Goal: Transaction & Acquisition: Purchase product/service

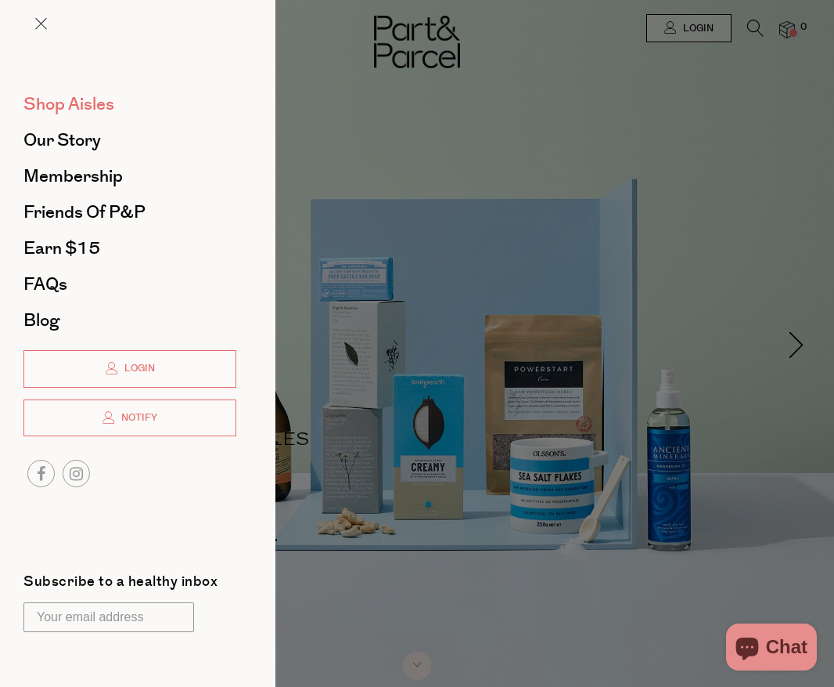
click at [75, 100] on span "Shop Aisles" at bounding box center [68, 104] width 91 height 25
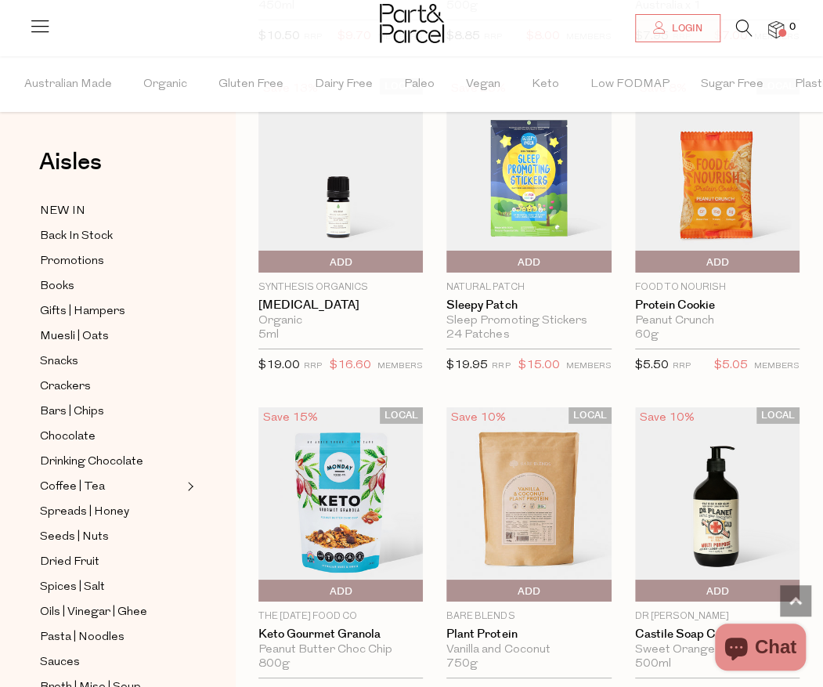
scroll to position [2114, 0]
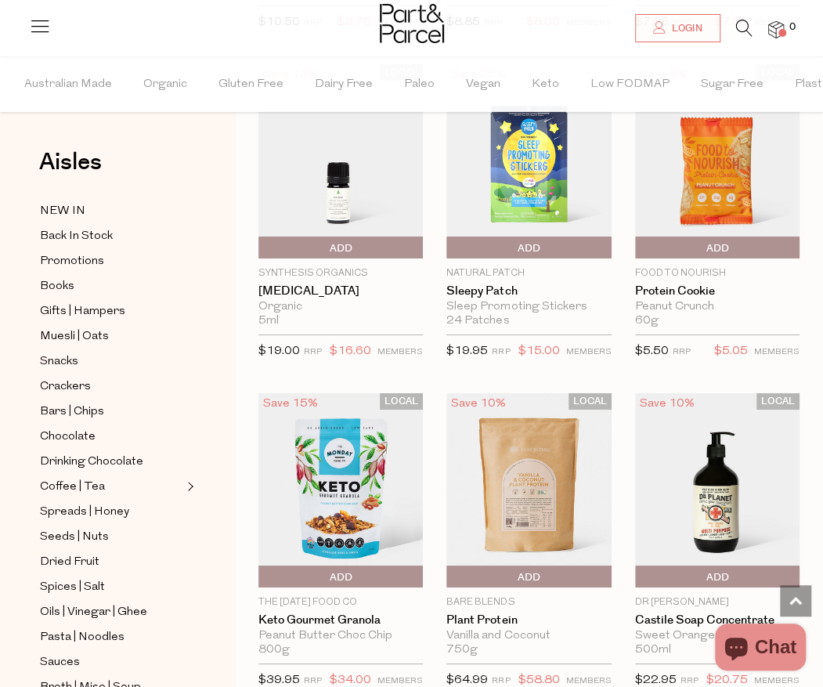
click at [77, 451] on div "Close dialog WOULD YOU LIKE $10 OFF YOUR FIRST ORDER? YES PLEASE NO THANKS [PER…" at bounding box center [411, 343] width 823 height 687
click at [119, 452] on span "Drinking Chocolate" at bounding box center [91, 461] width 103 height 19
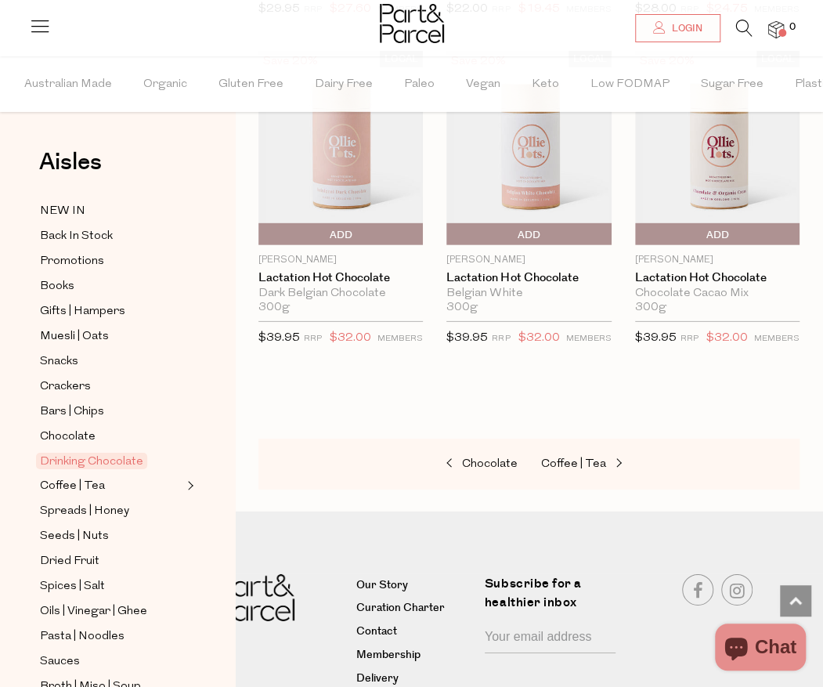
scroll to position [1800, 0]
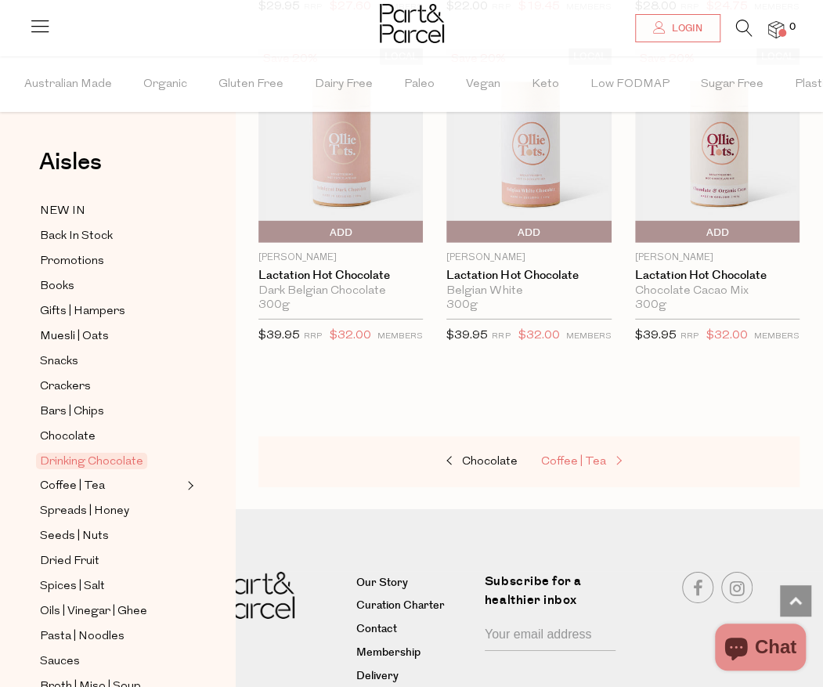
click at [607, 456] on span at bounding box center [617, 462] width 22 height 12
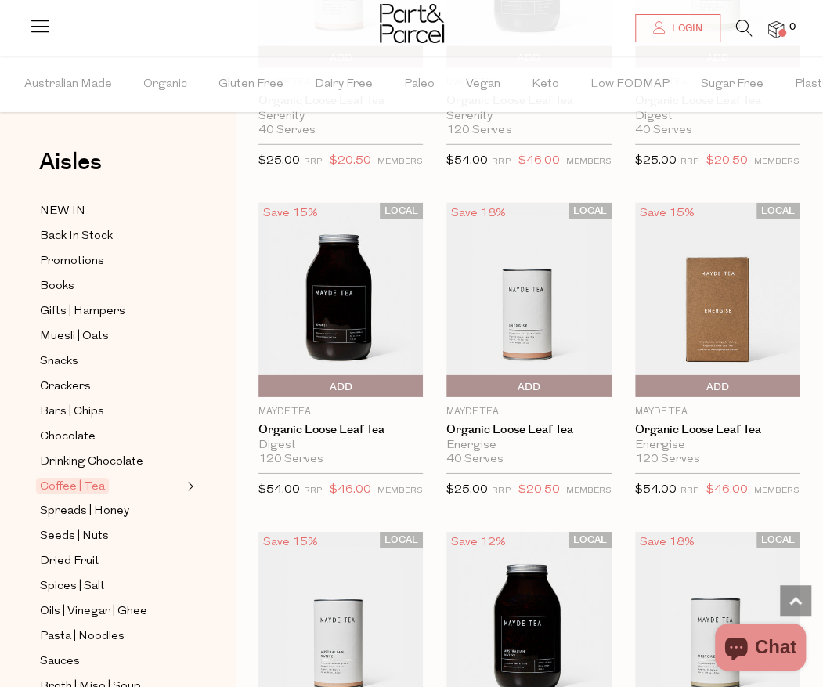
scroll to position [4462, 0]
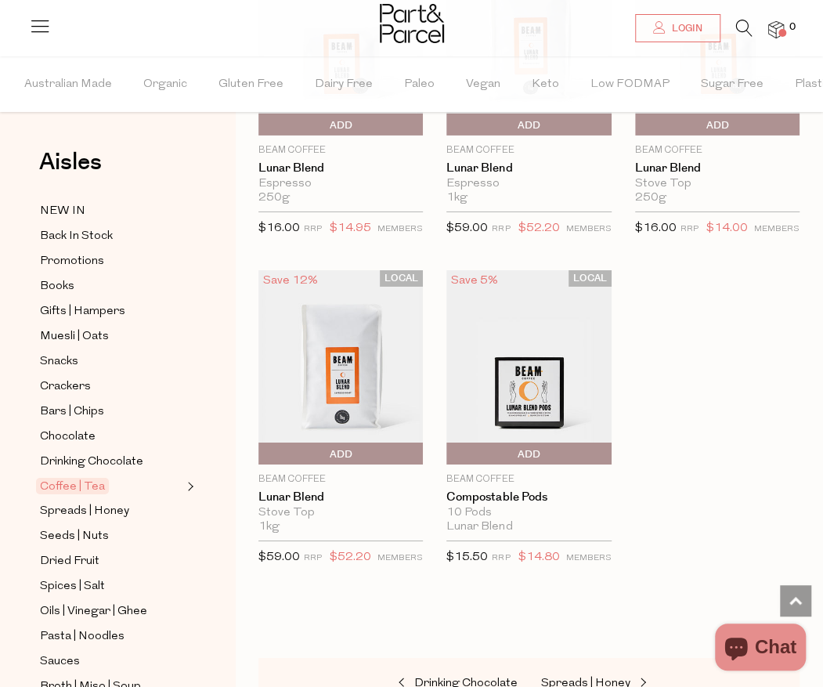
scroll to position [9550, 0]
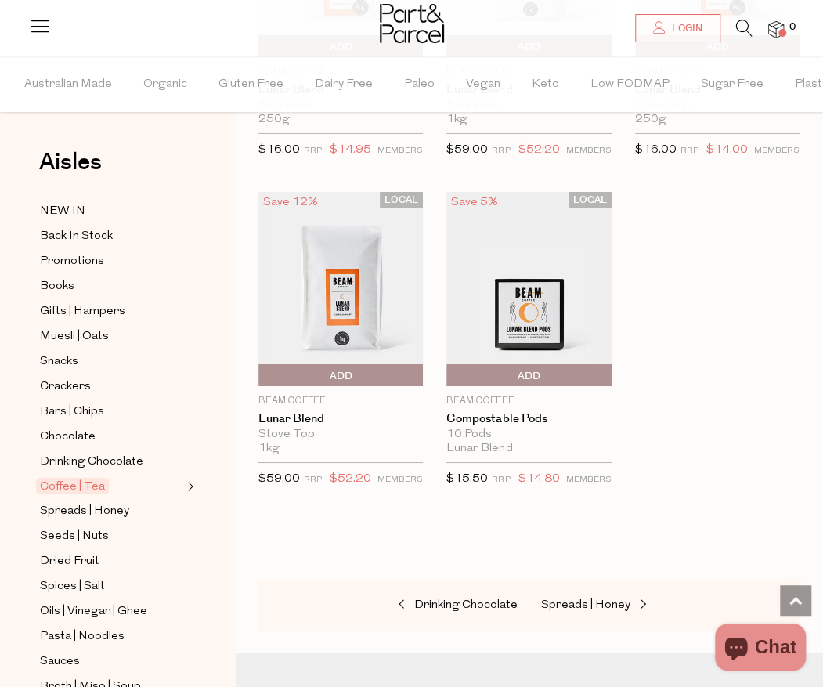
click at [36, 23] on icon at bounding box center [40, 26] width 22 height 22
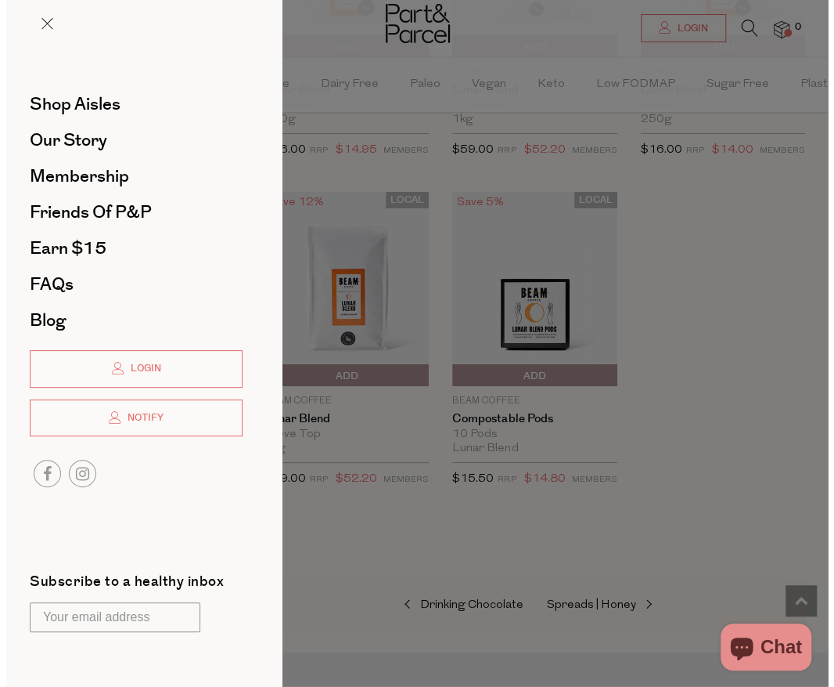
scroll to position [9682, 0]
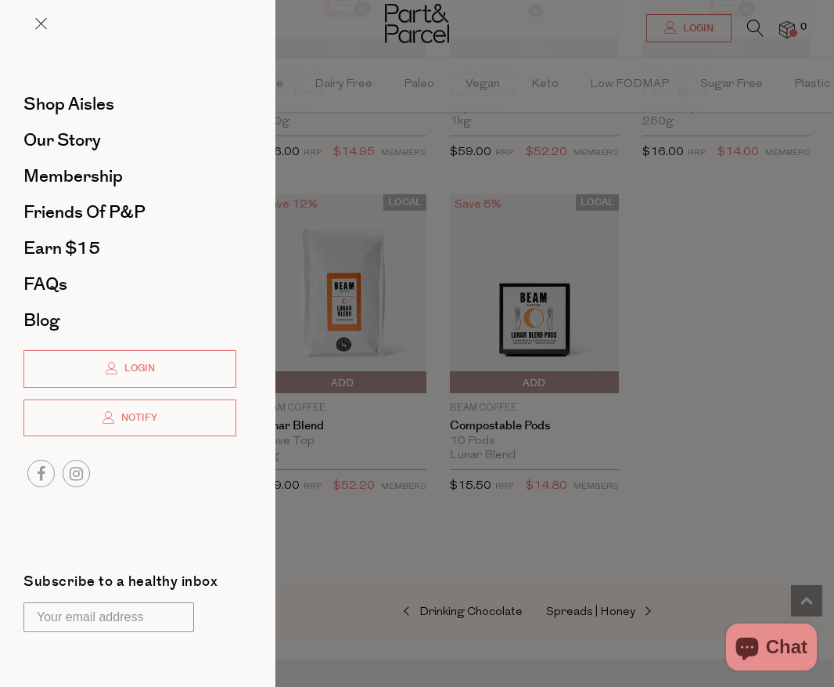
click at [731, 142] on div at bounding box center [417, 343] width 834 height 687
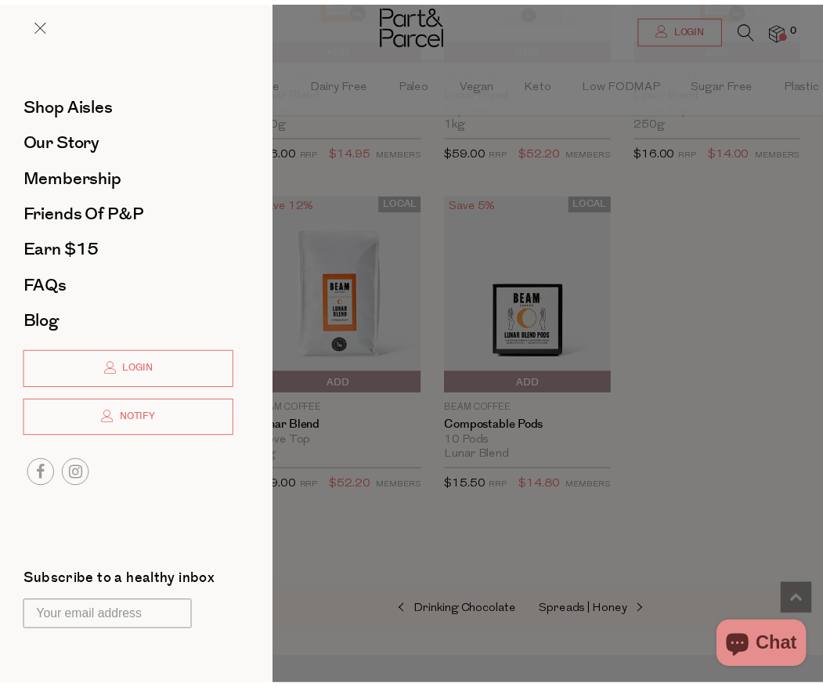
scroll to position [9550, 0]
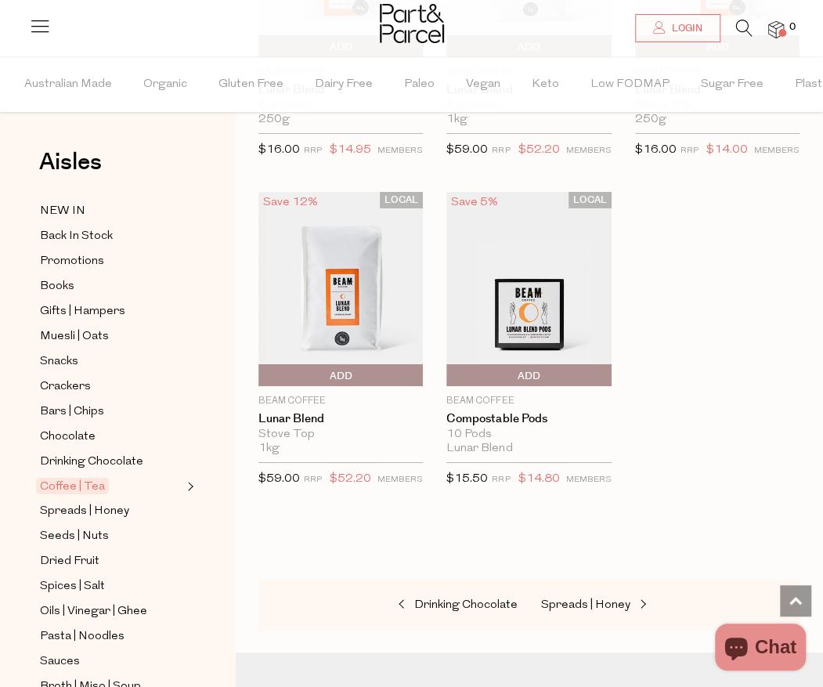
click at [777, 31] on img at bounding box center [776, 30] width 16 height 18
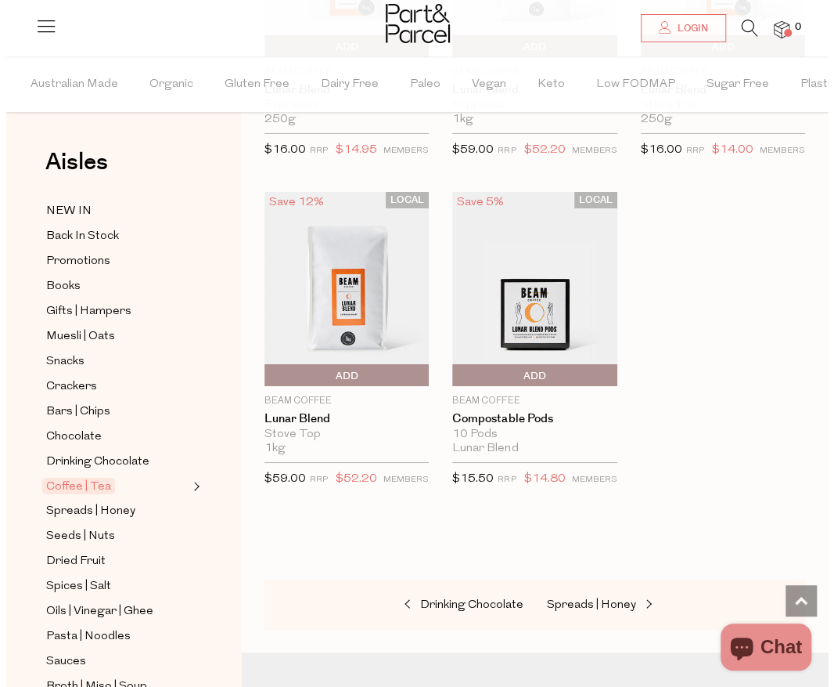
scroll to position [9682, 0]
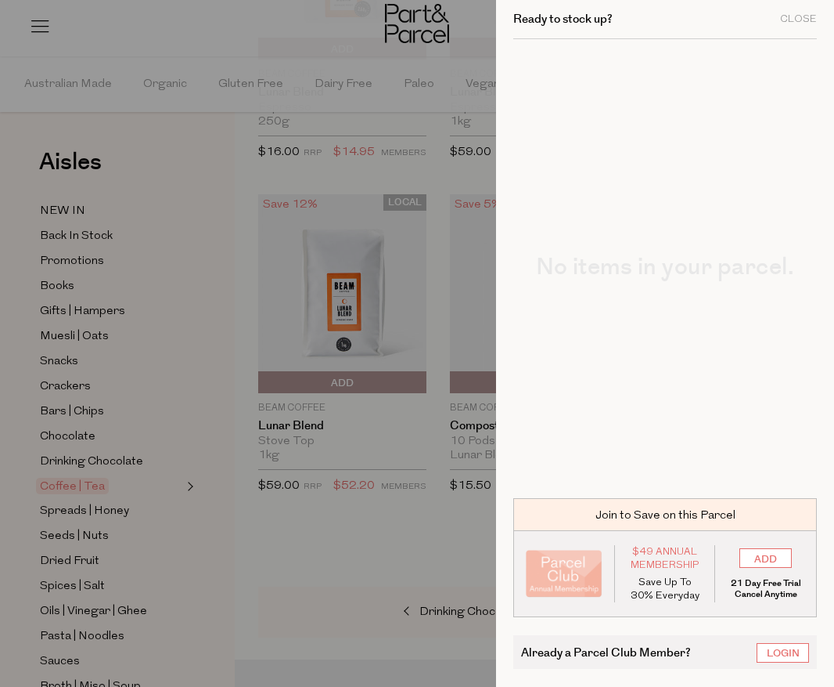
click at [245, 139] on div at bounding box center [417, 343] width 834 height 687
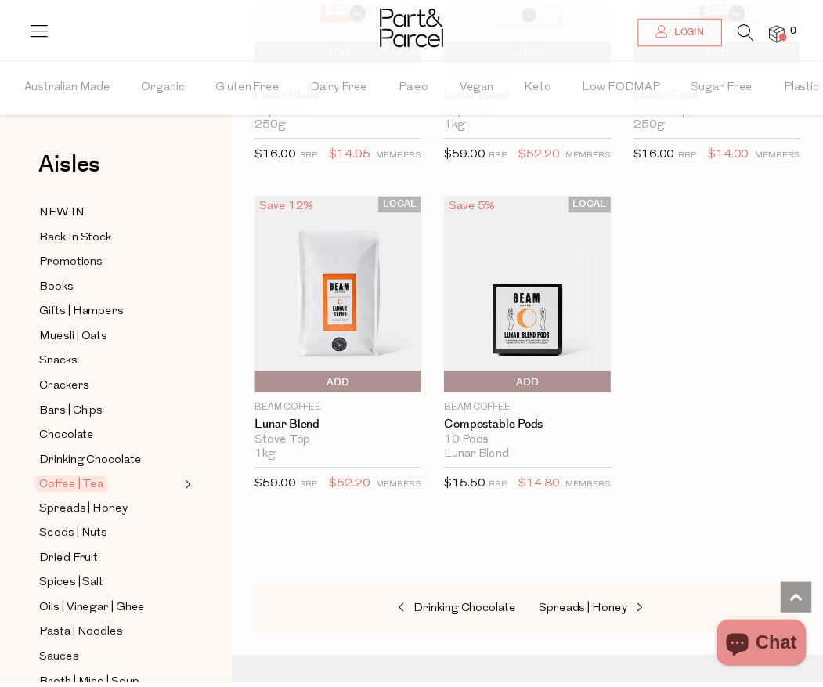
scroll to position [9550, 0]
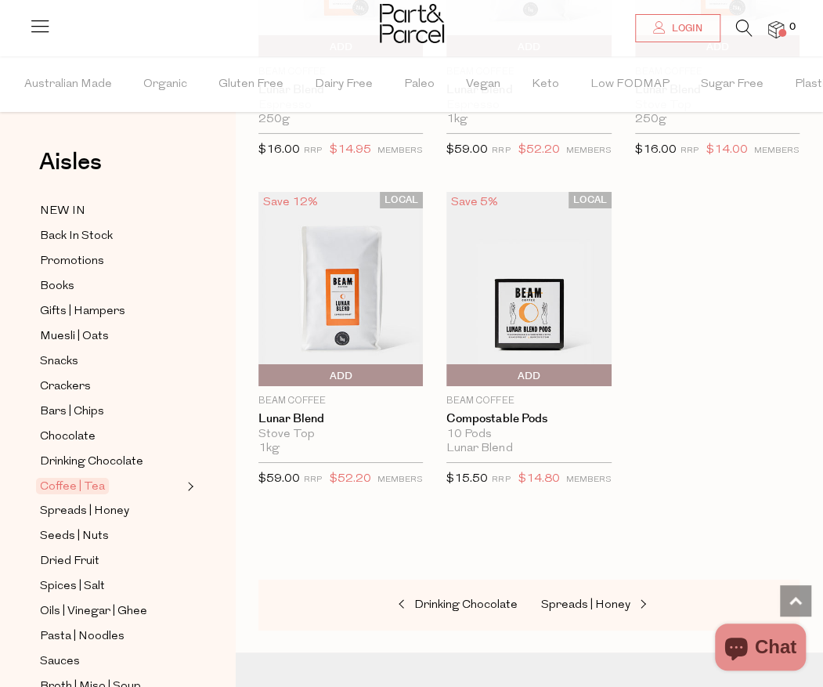
click at [42, 26] on icon at bounding box center [40, 26] width 22 height 22
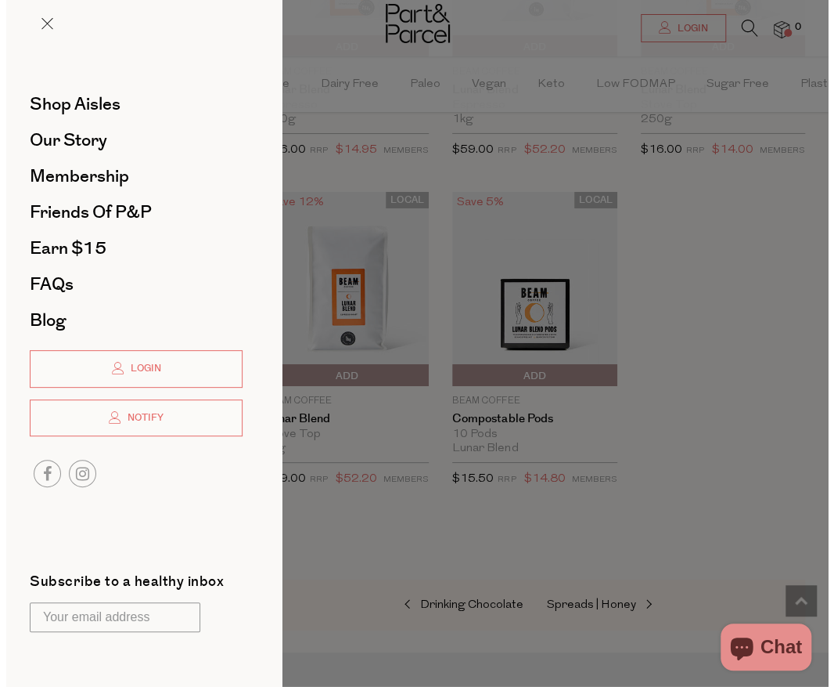
scroll to position [9682, 0]
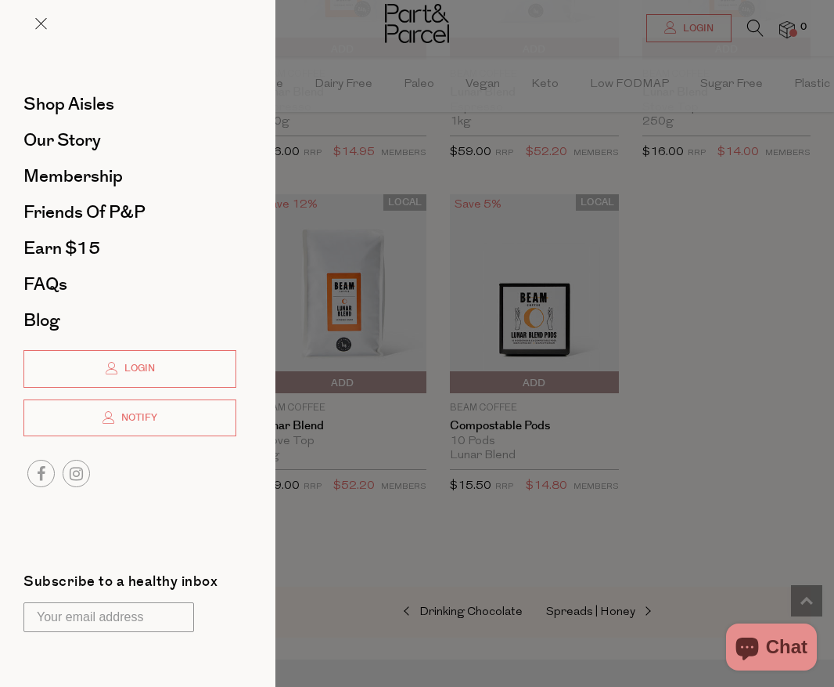
click at [707, 246] on div at bounding box center [417, 343] width 834 height 687
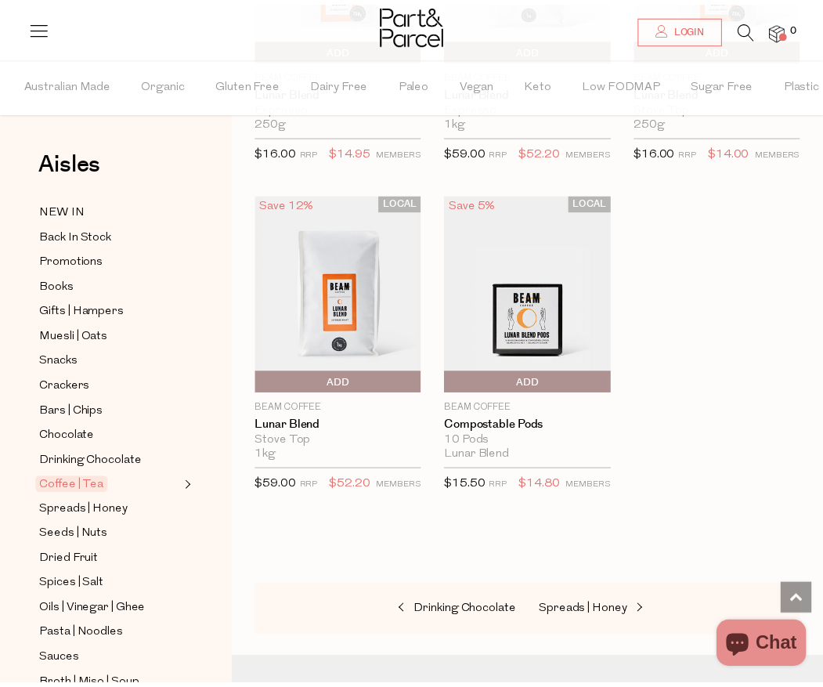
scroll to position [9550, 0]
